Goal: Task Accomplishment & Management: Use online tool/utility

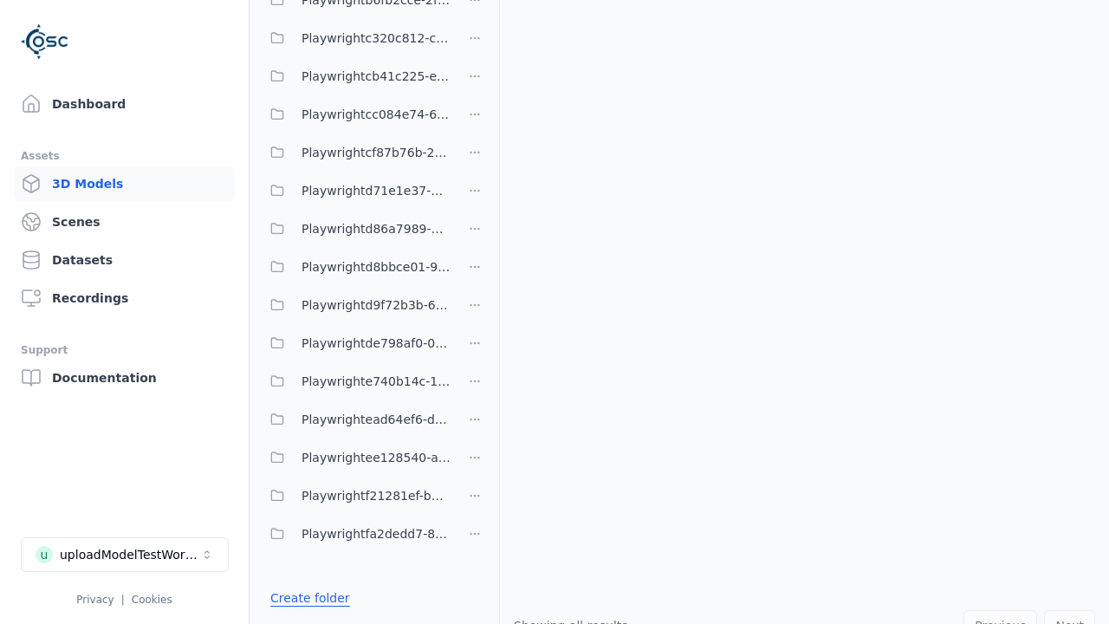
click at [305, 598] on link "Create folder" at bounding box center [310, 597] width 80 height 17
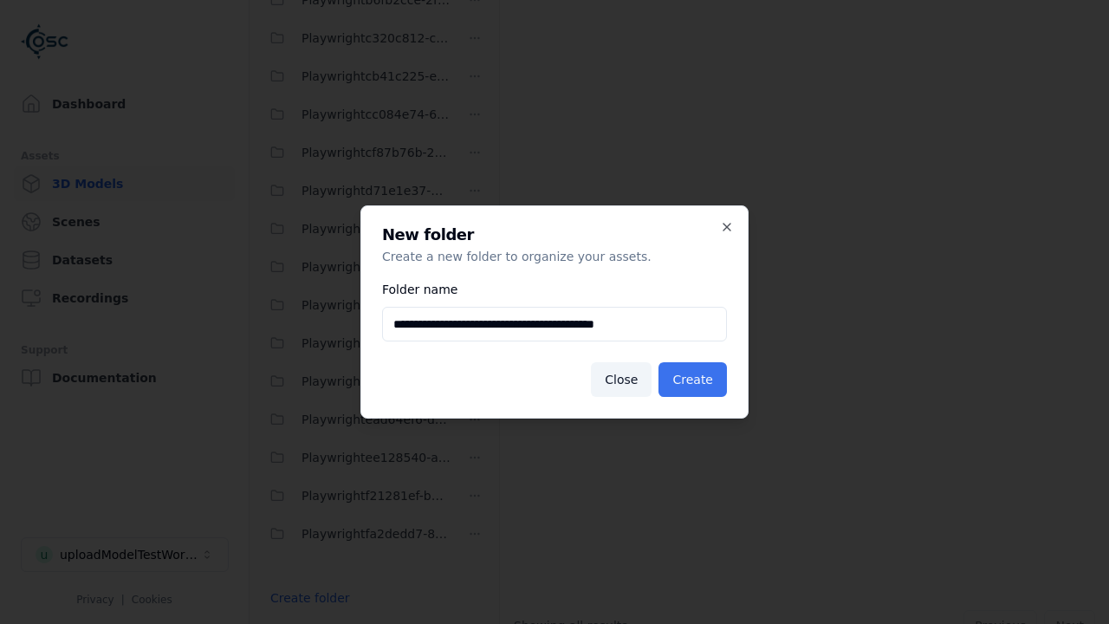
type input "**********"
click at [695, 380] on button "Create" at bounding box center [693, 379] width 68 height 35
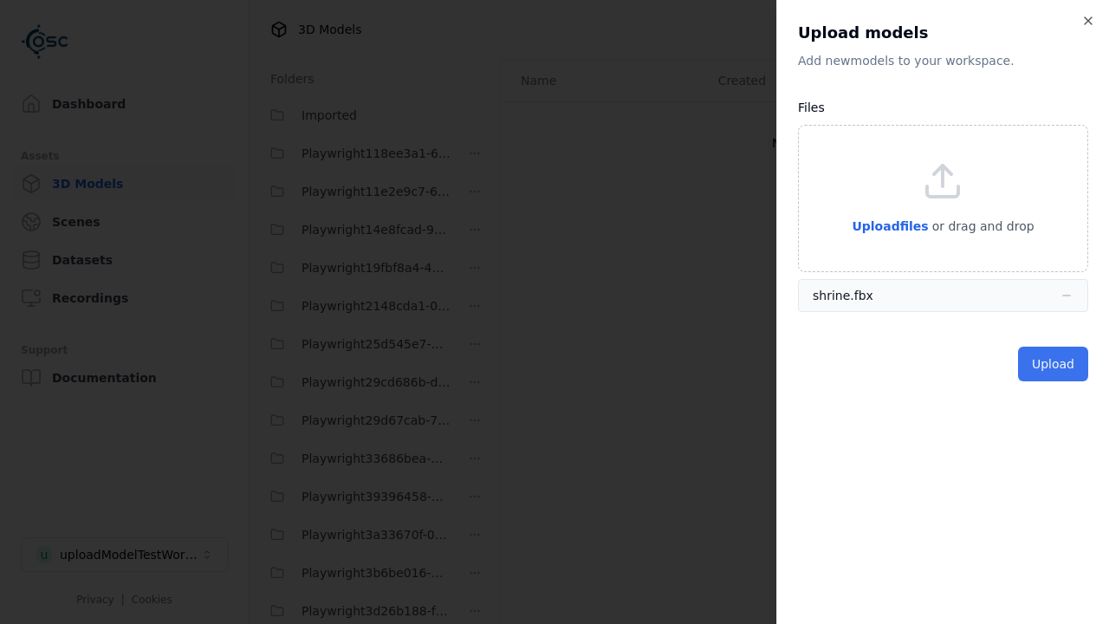
click at [1055, 364] on button "Upload" at bounding box center [1053, 364] width 70 height 35
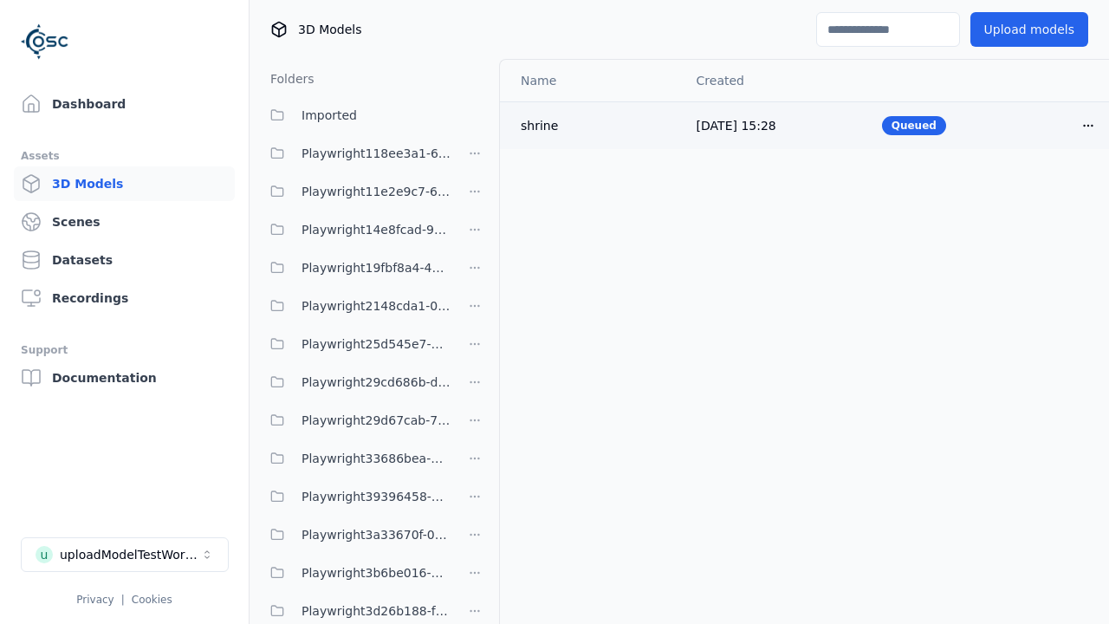
click at [1089, 125] on html "Support Dashboard Assets 3D Models Scenes Datasets Recordings Support Documenta…" at bounding box center [554, 312] width 1109 height 624
click at [1051, 192] on div "Delete" at bounding box center [1050, 193] width 102 height 28
